Goal: Task Accomplishment & Management: Manage account settings

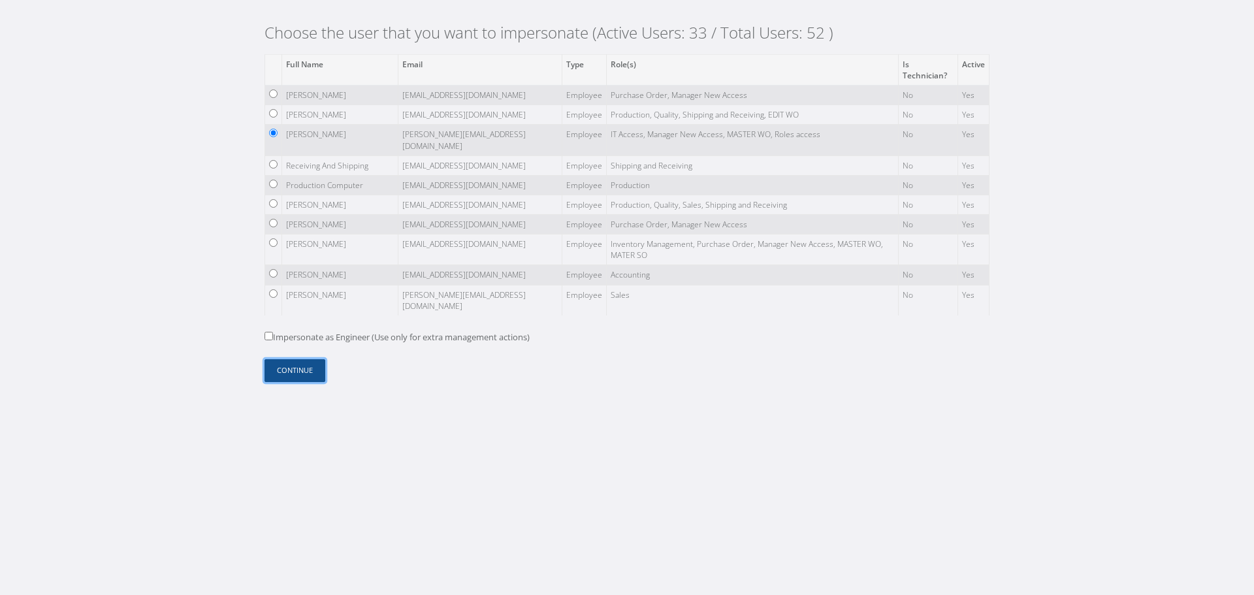
click at [306, 377] on button "Continue" at bounding box center [294, 370] width 61 height 23
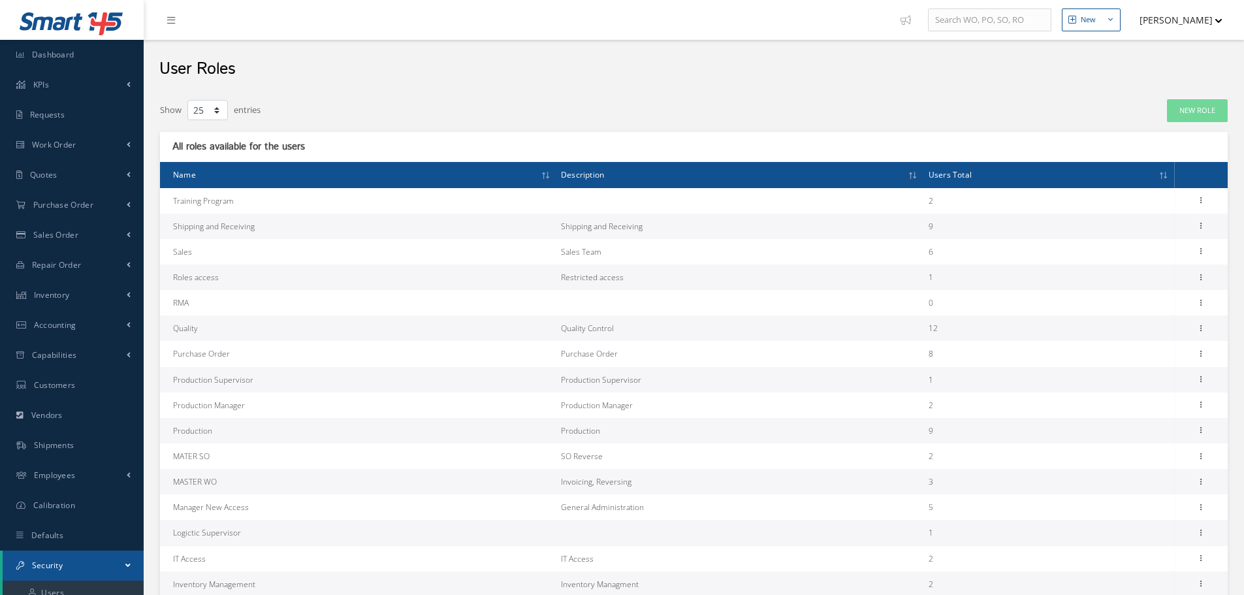
select select "25"
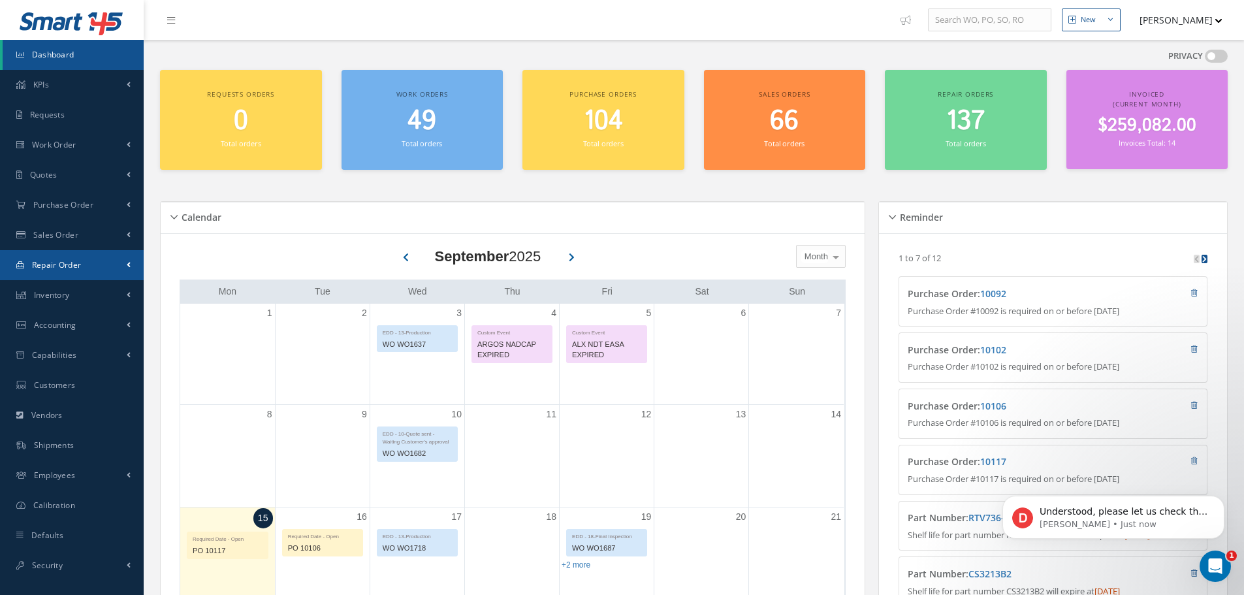
click at [92, 274] on link "Repair Order" at bounding box center [72, 265] width 144 height 30
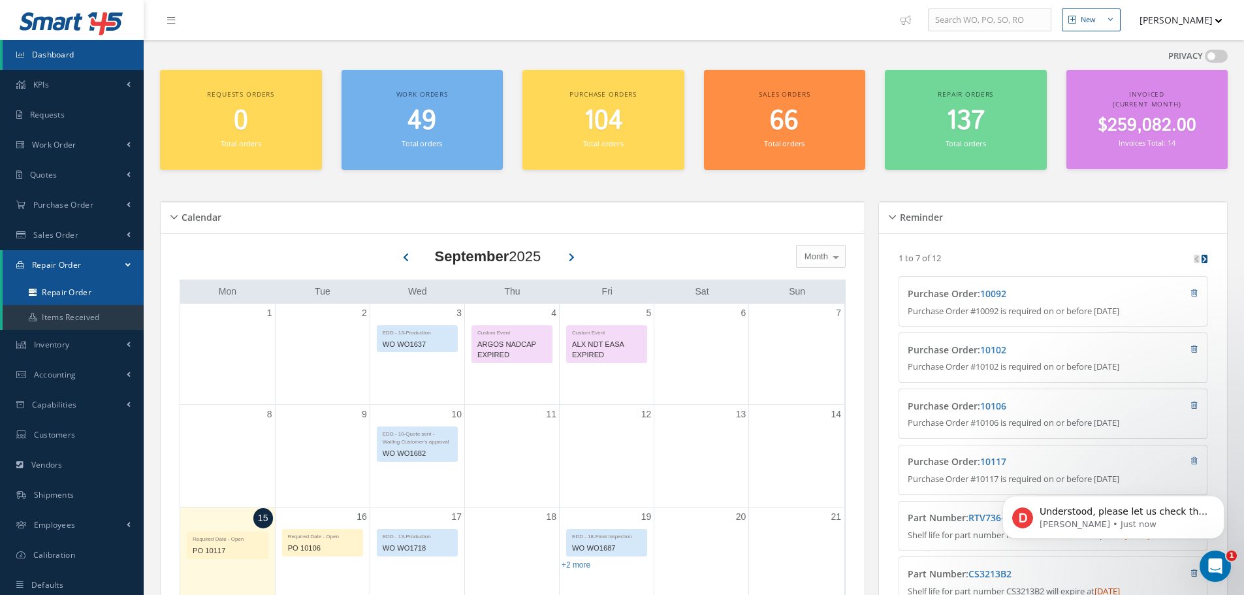
click at [91, 295] on link "Repair Order" at bounding box center [73, 292] width 141 height 25
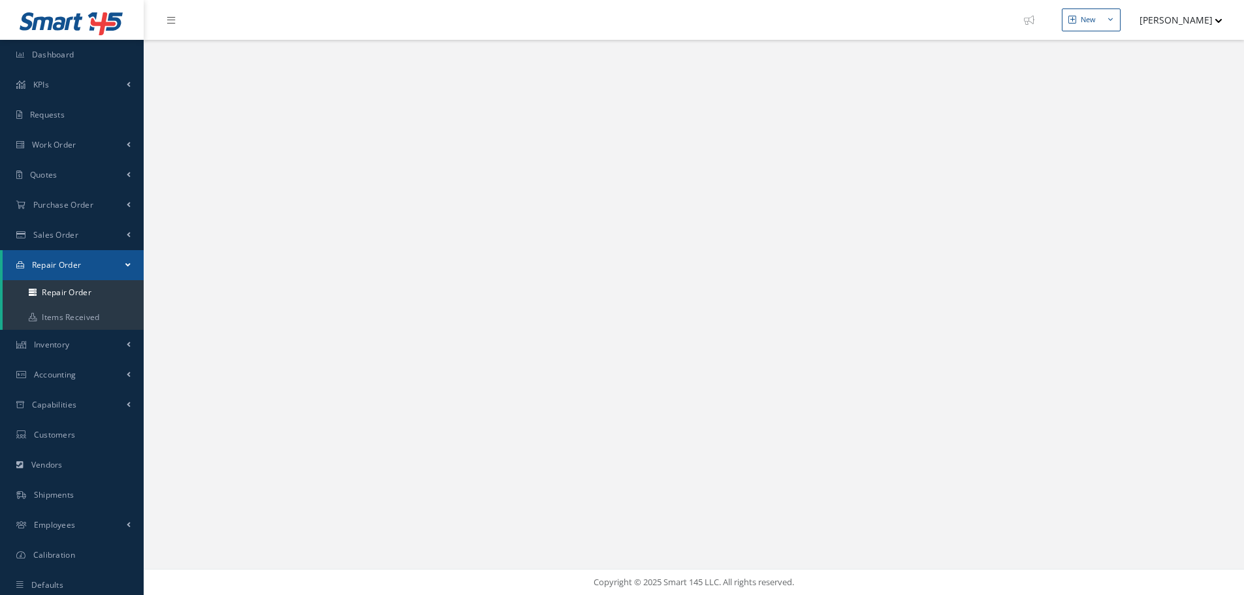
select select "25"
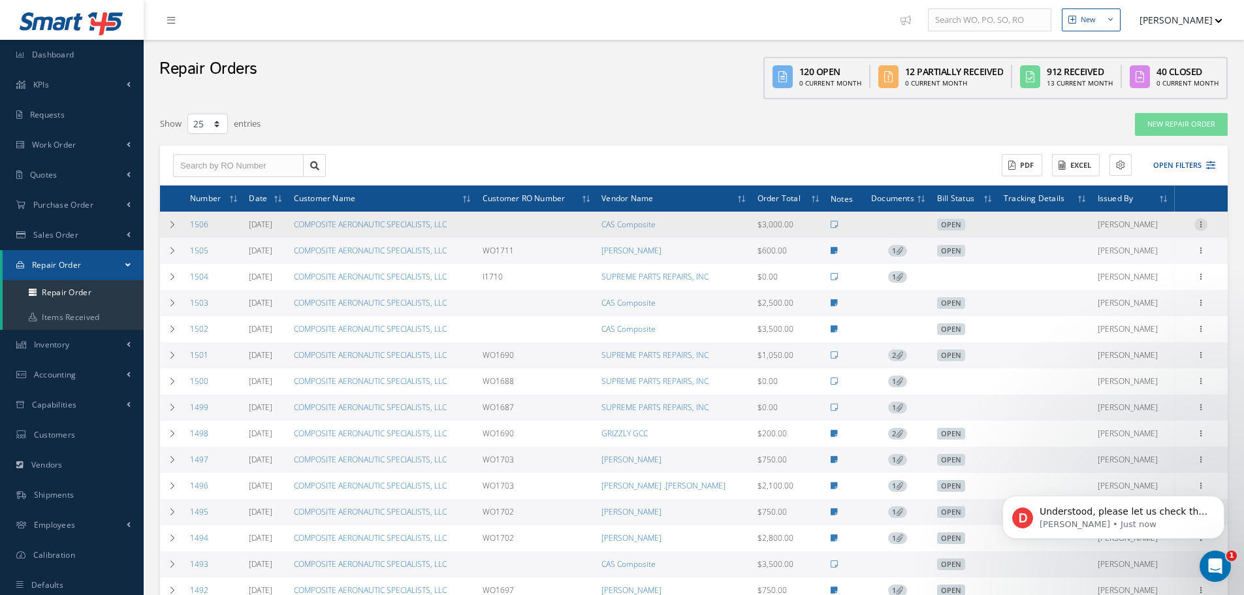
click at [1199, 229] on icon at bounding box center [1200, 223] width 13 height 10
click at [1177, 249] on link "Edit" at bounding box center [1140, 250] width 103 height 17
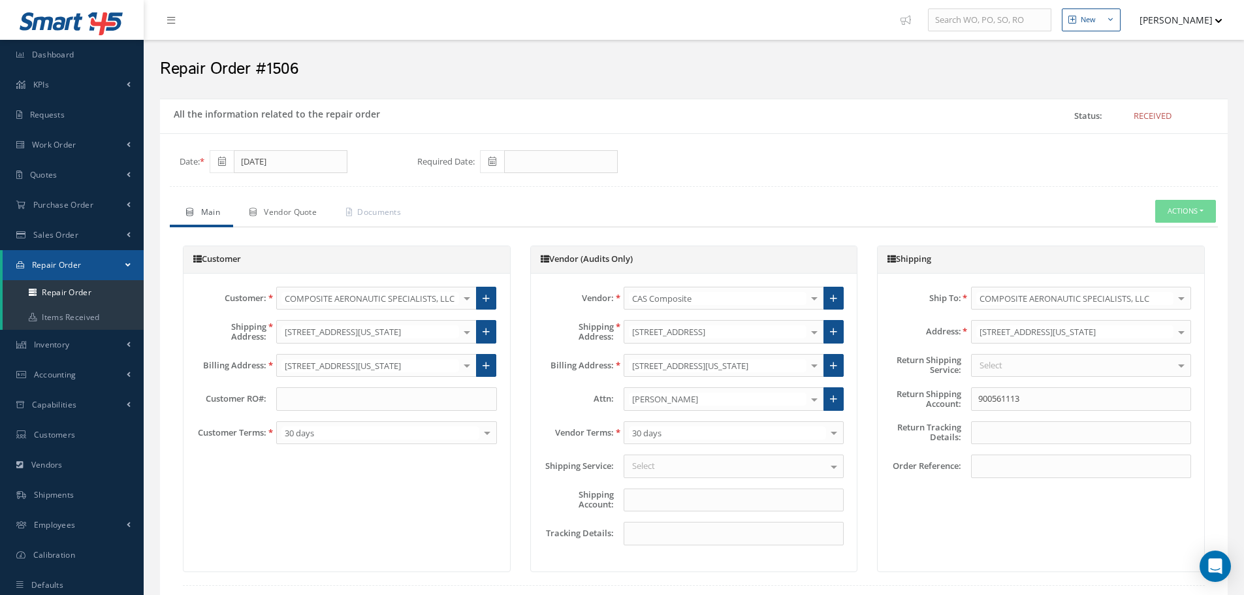
click at [306, 210] on span "Vendor Quote" at bounding box center [290, 211] width 53 height 11
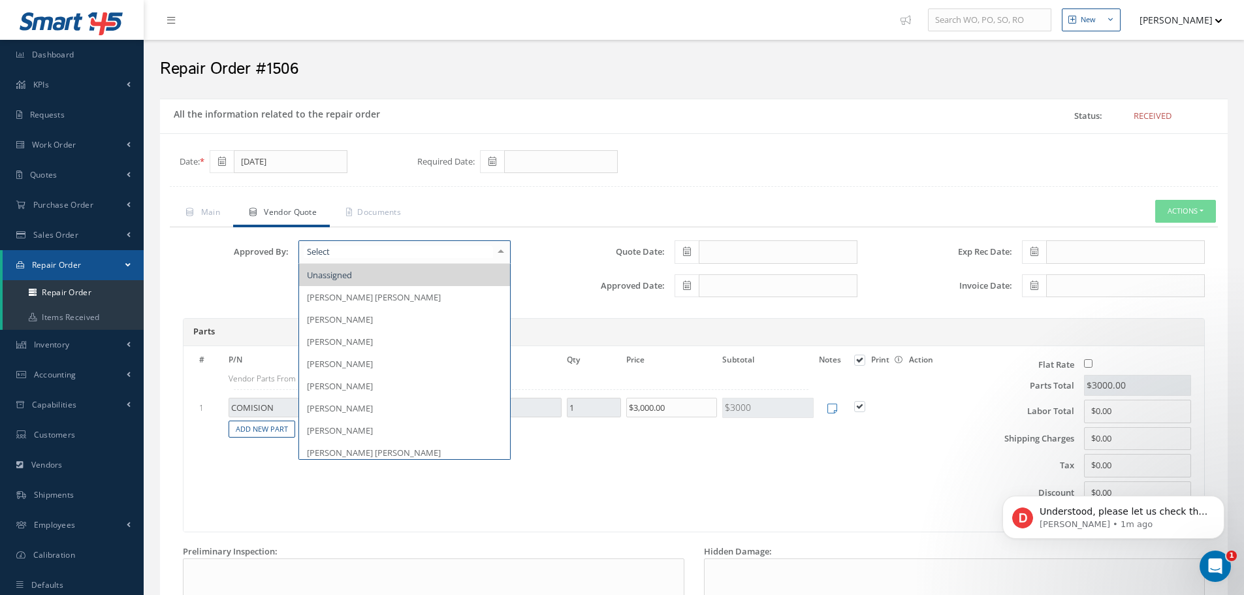
click at [502, 258] on div at bounding box center [501, 252] width 18 height 22
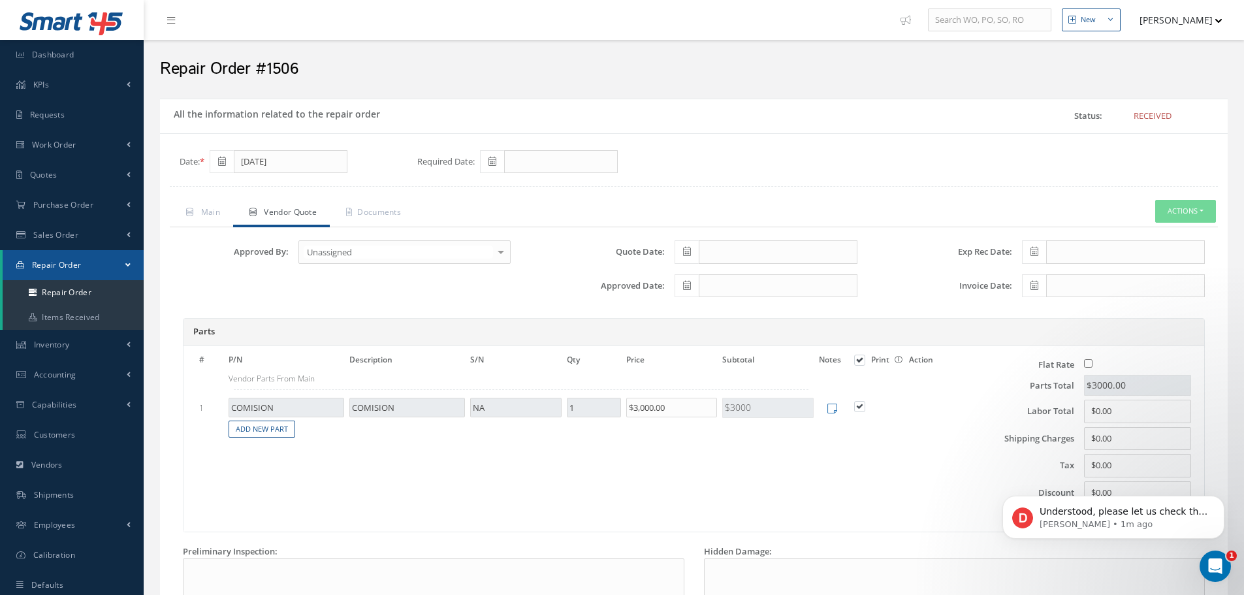
click at [1160, 20] on button "[PERSON_NAME]" at bounding box center [1174, 19] width 95 height 25
click at [1162, 135] on link "Impersonate User" at bounding box center [1170, 132] width 104 height 22
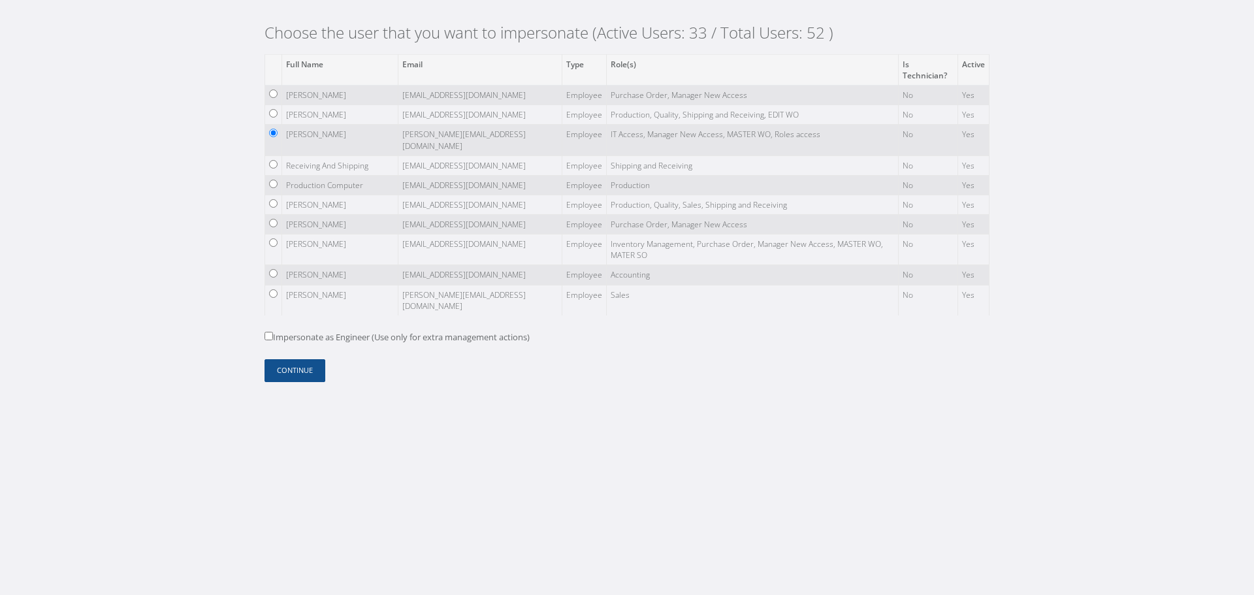
click at [318, 335] on label "Impersonate as Engineer (Use only for extra management actions)" at bounding box center [396, 337] width 265 height 13
click at [273, 335] on input "Impersonate as Engineer (Use only for extra management actions)" at bounding box center [268, 336] width 8 height 8
checkbox input "true"
click at [306, 365] on button "Continue" at bounding box center [294, 370] width 61 height 23
